Goal: Transaction & Acquisition: Subscribe to service/newsletter

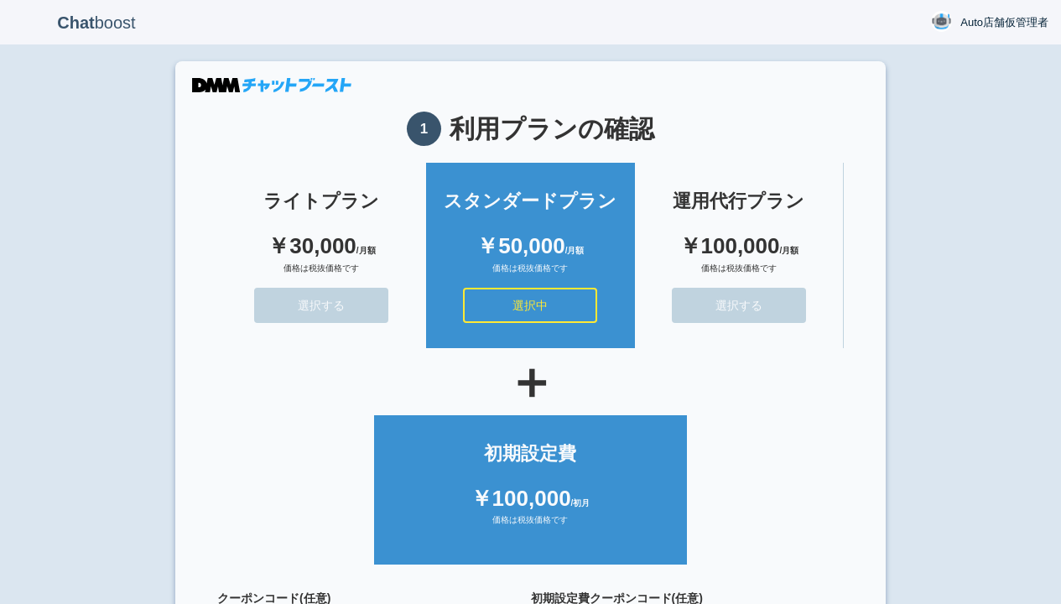
scroll to position [150, 0]
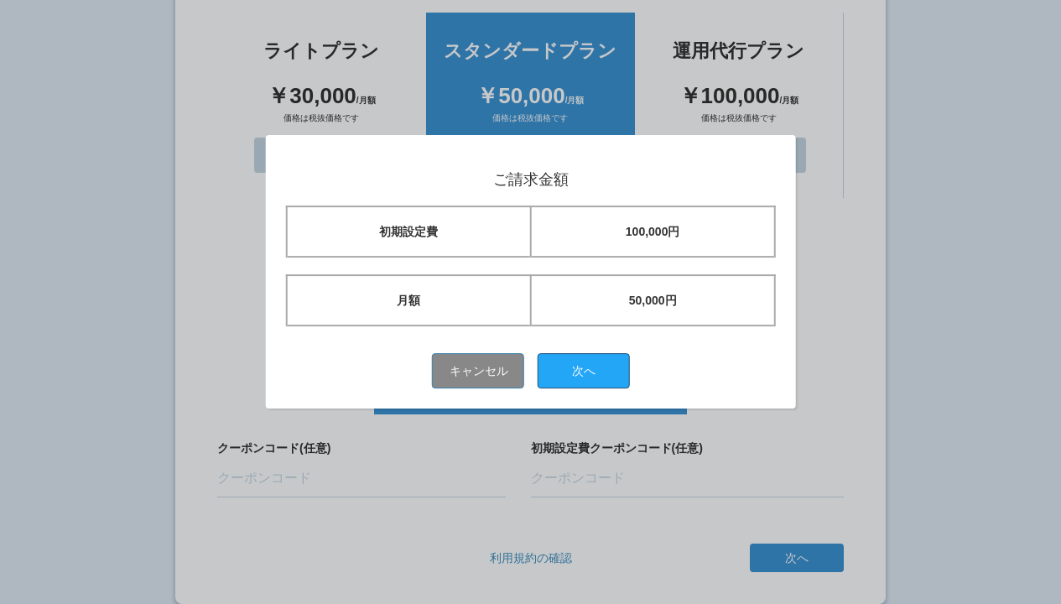
click at [590, 370] on button "次へ" at bounding box center [584, 370] width 92 height 35
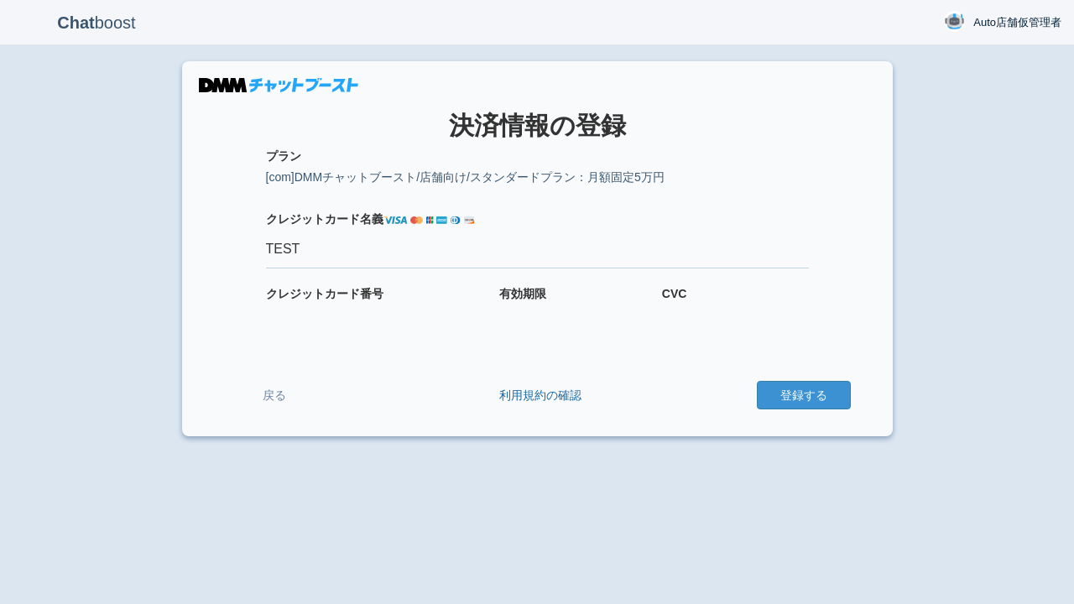
type input "TEST"
click at [803, 395] on button "登録する" at bounding box center [804, 395] width 94 height 29
